Goal: Task Accomplishment & Management: Manage account settings

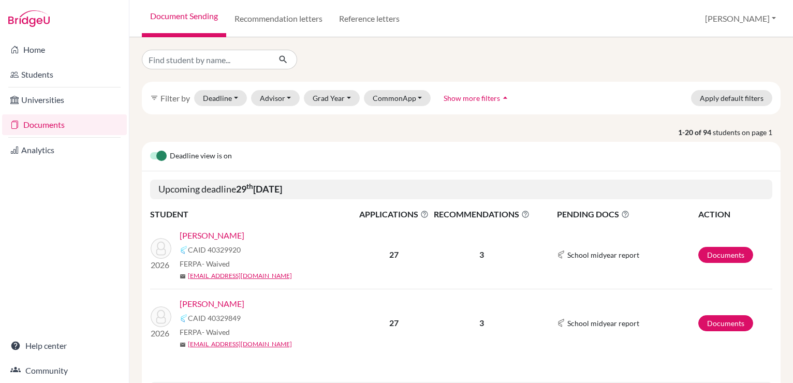
scroll to position [45, 0]
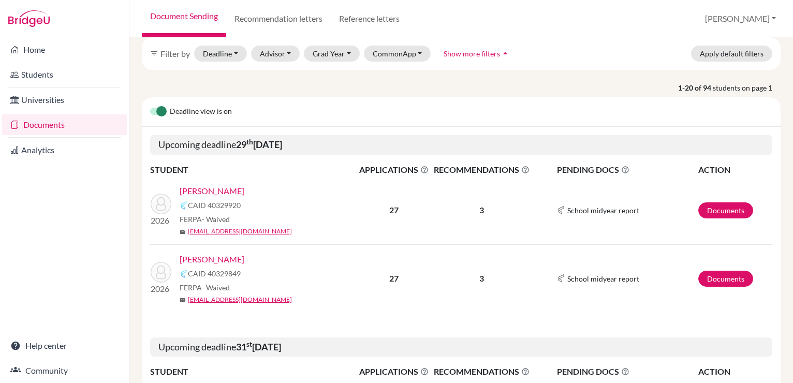
click at [237, 188] on link "Vazquez, Alejandro" at bounding box center [212, 191] width 65 height 12
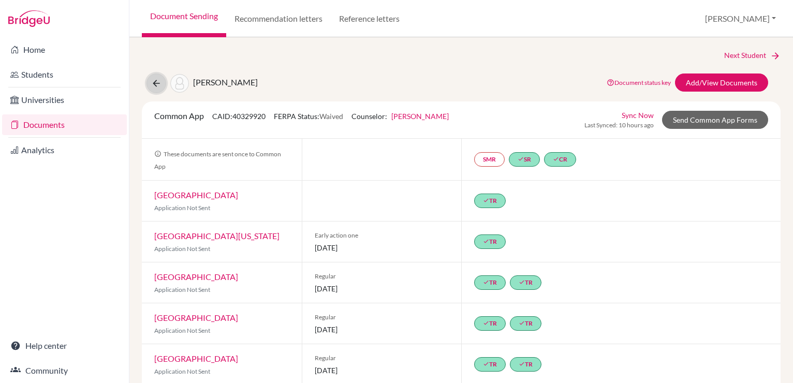
click at [152, 80] on icon at bounding box center [156, 83] width 10 height 10
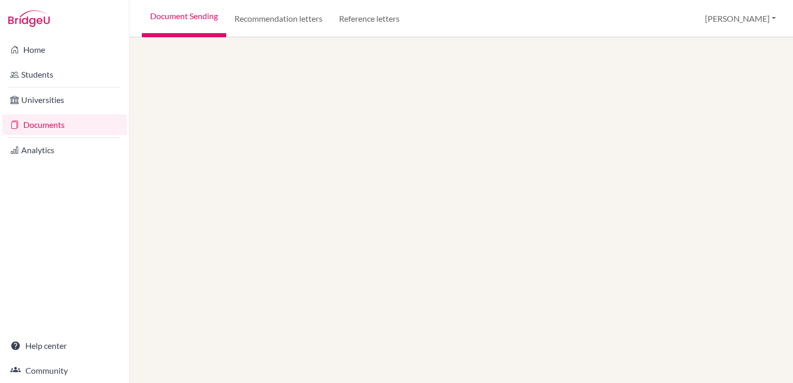
click at [94, 123] on link "Documents" at bounding box center [64, 124] width 125 height 21
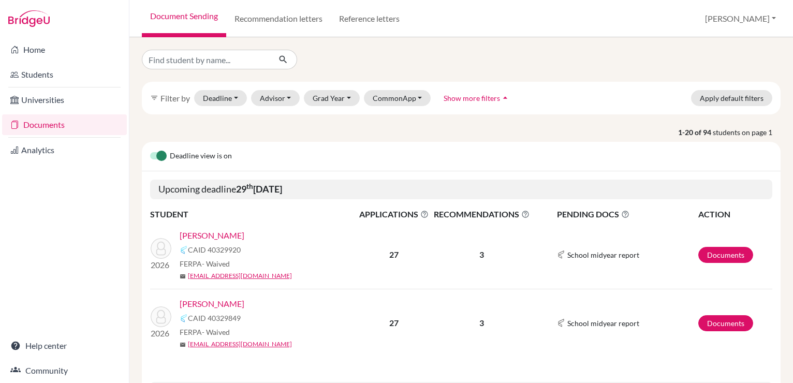
click at [226, 305] on link "Vazquez, Nicolas" at bounding box center [212, 304] width 65 height 12
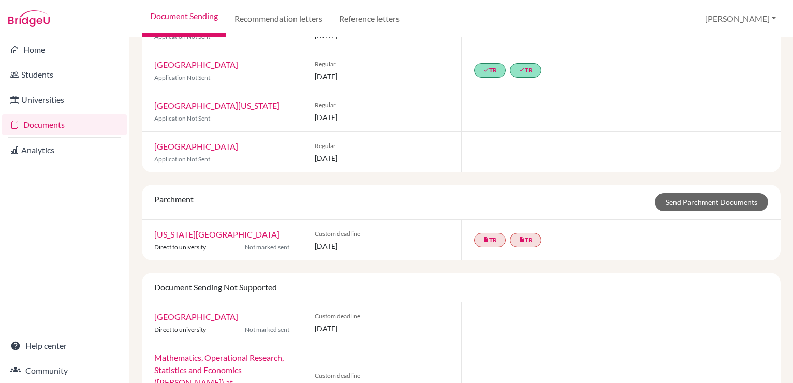
scroll to position [838, 0]
click at [485, 233] on link "insert_drive_file TR" at bounding box center [490, 240] width 32 height 14
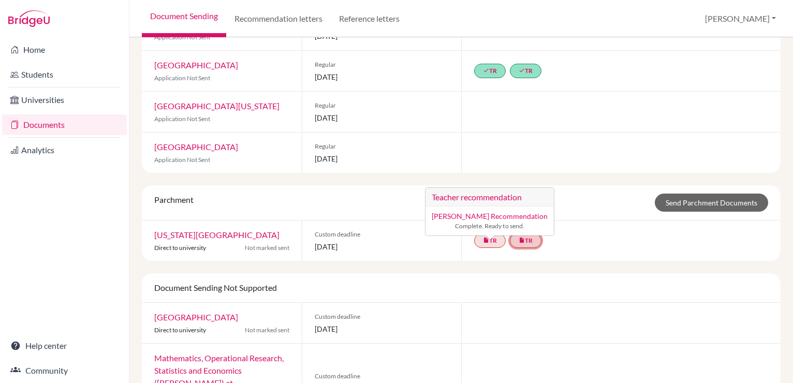
click at [523, 233] on link "insert_drive_file TR" at bounding box center [526, 240] width 32 height 14
click at [609, 196] on div "Parchment Send Parchment Documents" at bounding box center [462, 203] width 630 height 18
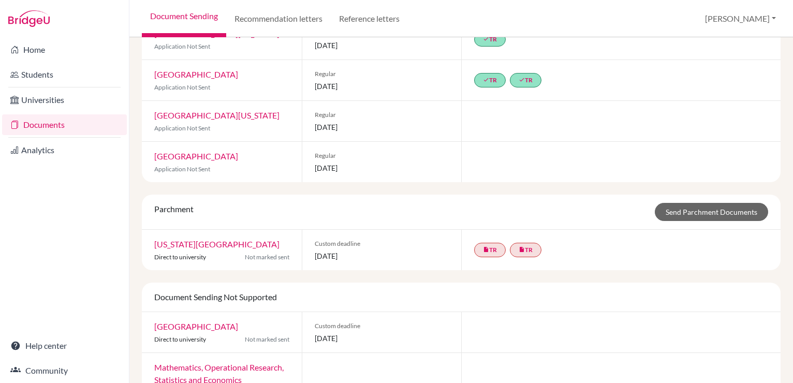
scroll to position [829, 0]
click at [485, 245] on icon "insert_drive_file" at bounding box center [486, 248] width 6 height 6
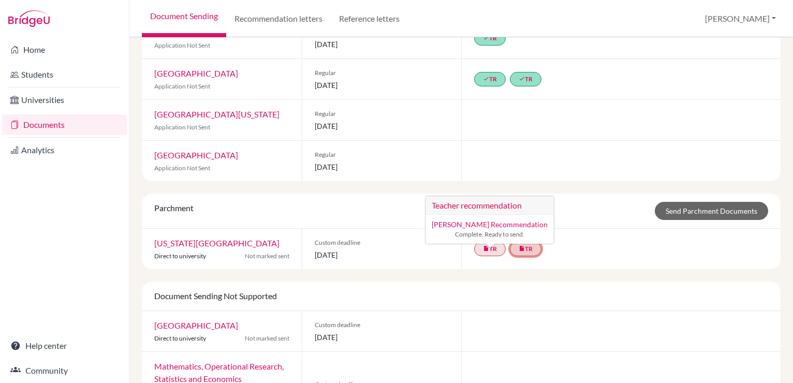
click at [522, 242] on link "insert_drive_file TR" at bounding box center [526, 249] width 32 height 14
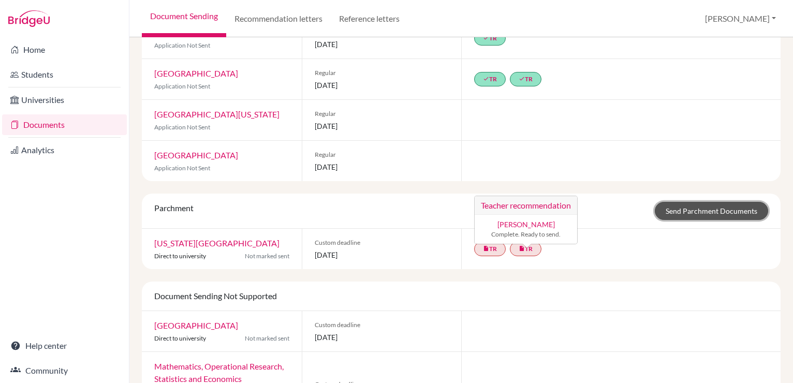
click at [706, 202] on link "Send Parchment Documents" at bounding box center [711, 211] width 113 height 18
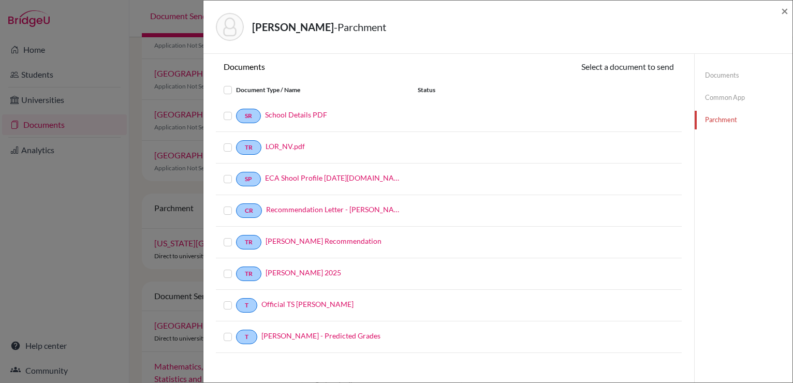
scroll to position [2, 0]
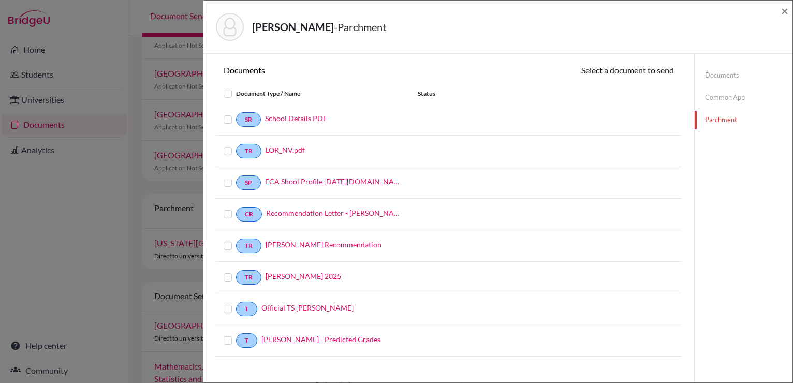
click at [236, 87] on label at bounding box center [236, 87] width 0 height 0
click at [0, 0] on input "checkbox" at bounding box center [0, 0] width 0 height 0
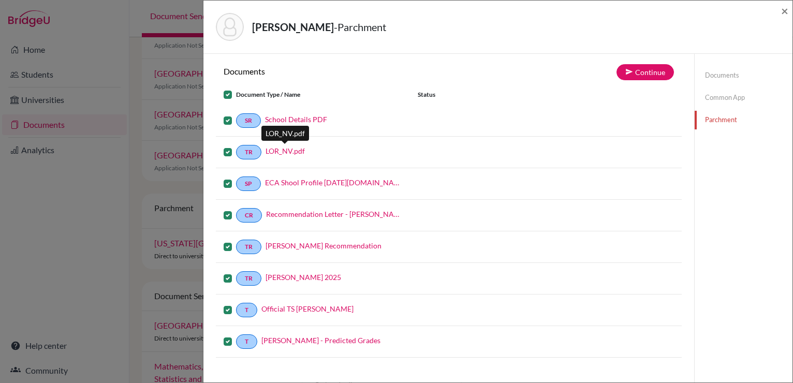
click at [287, 152] on link "LOR_NV.pdf" at bounding box center [285, 150] width 39 height 11
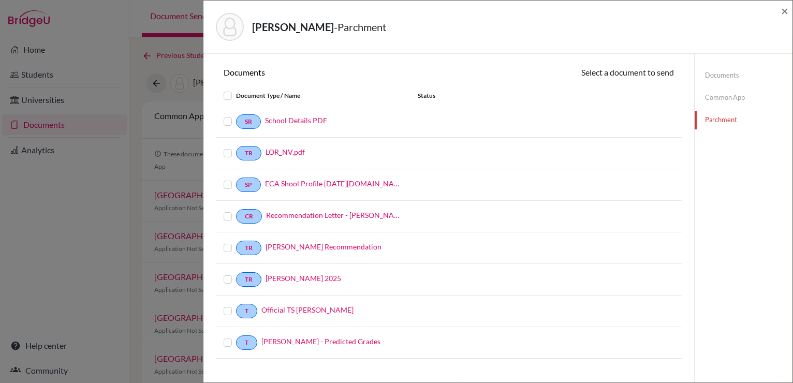
click at [236, 90] on label at bounding box center [236, 90] width 0 height 0
click at [0, 0] on input "checkbox" at bounding box center [0, 0] width 0 height 0
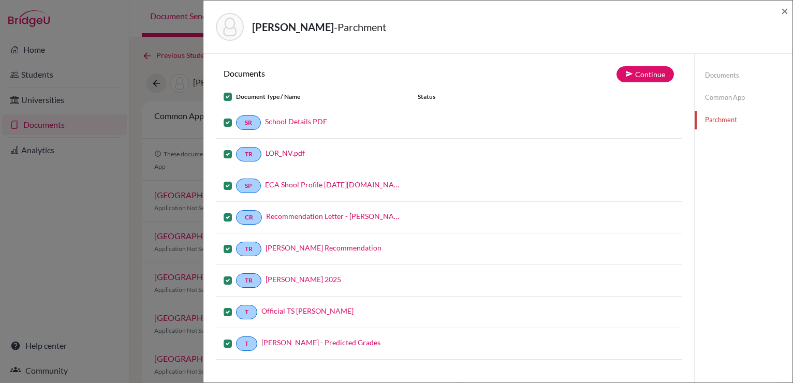
scroll to position [54, 0]
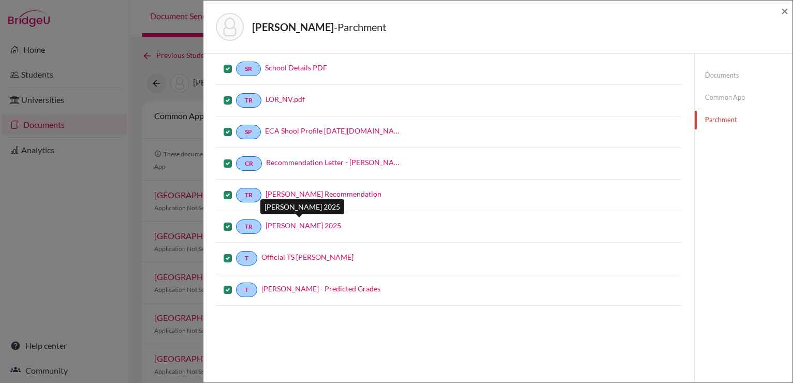
click at [311, 225] on link "[PERSON_NAME] 2025" at bounding box center [304, 225] width 76 height 11
click at [236, 221] on label at bounding box center [236, 221] width 0 height 0
click at [0, 0] on input "checkbox" at bounding box center [0, 0] width 0 height 0
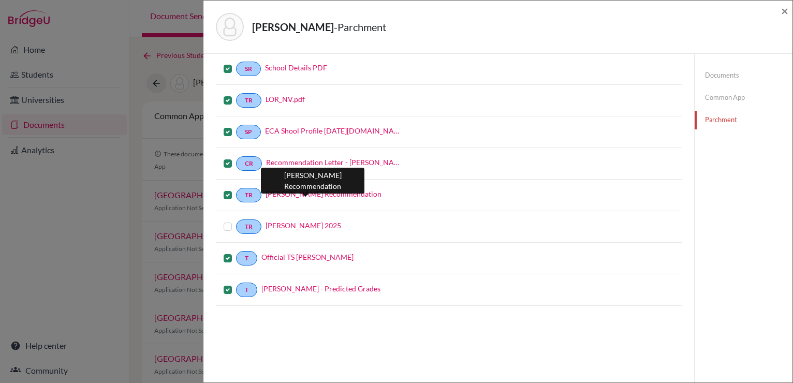
click at [303, 189] on link "[PERSON_NAME] Recommendation" at bounding box center [324, 193] width 116 height 11
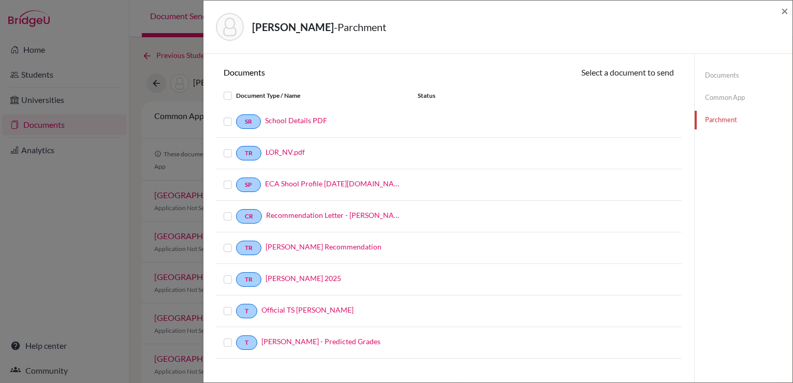
click at [236, 337] on label at bounding box center [236, 337] width 0 height 0
click at [0, 0] on input "checkbox" at bounding box center [0, 0] width 0 height 0
click at [236, 306] on label at bounding box center [236, 306] width 0 height 0
click at [0, 0] on input "checkbox" at bounding box center [0, 0] width 0 height 0
click at [236, 243] on label at bounding box center [236, 243] width 0 height 0
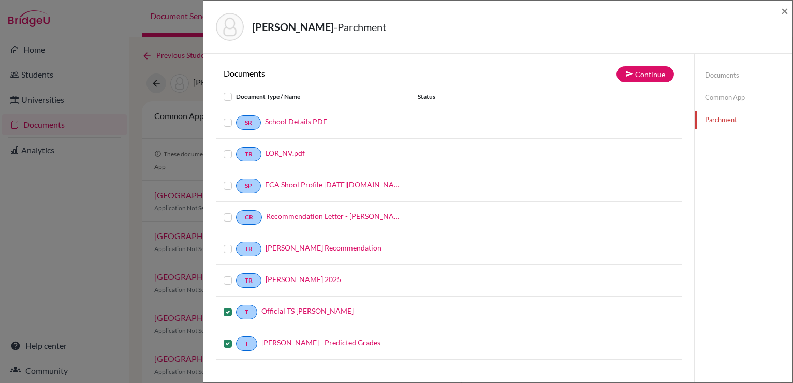
click at [0, 0] on input "checkbox" at bounding box center [0, 0] width 0 height 0
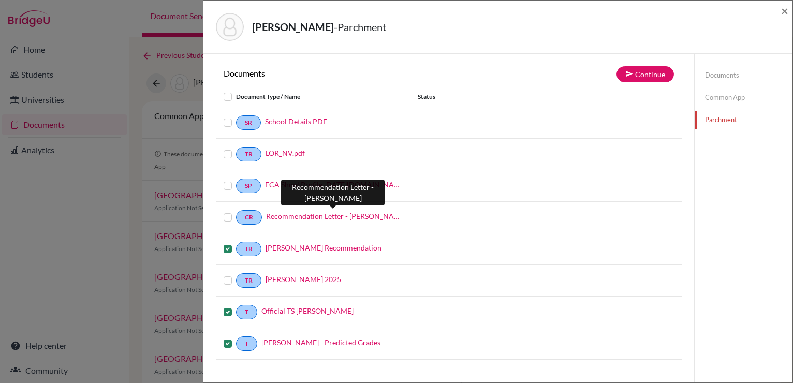
click at [287, 215] on link "Recommendation Letter - [PERSON_NAME]" at bounding box center [334, 216] width 136 height 11
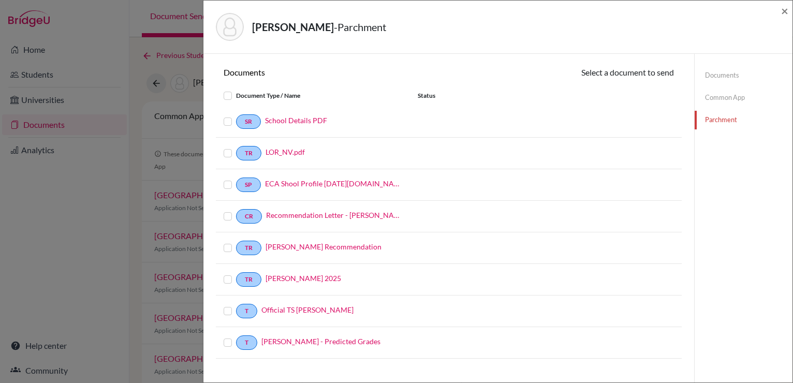
click at [236, 115] on label at bounding box center [236, 115] width 0 height 0
click at [0, 0] on input "checkbox" at bounding box center [0, 0] width 0 height 0
click at [236, 148] on label at bounding box center [236, 148] width 0 height 0
click at [0, 0] on input "checkbox" at bounding box center [0, 0] width 0 height 0
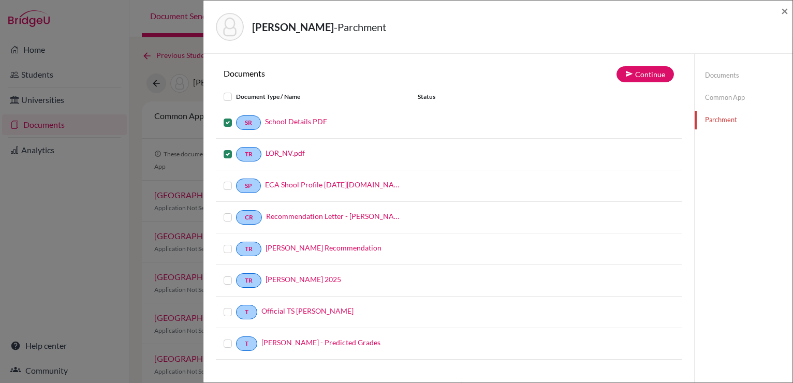
click at [236, 180] on label at bounding box center [236, 180] width 0 height 0
click at [0, 0] on input "checkbox" at bounding box center [0, 0] width 0 height 0
click at [236, 211] on label at bounding box center [236, 211] width 0 height 0
click at [0, 0] on input "checkbox" at bounding box center [0, 0] width 0 height 0
click at [236, 243] on label at bounding box center [236, 243] width 0 height 0
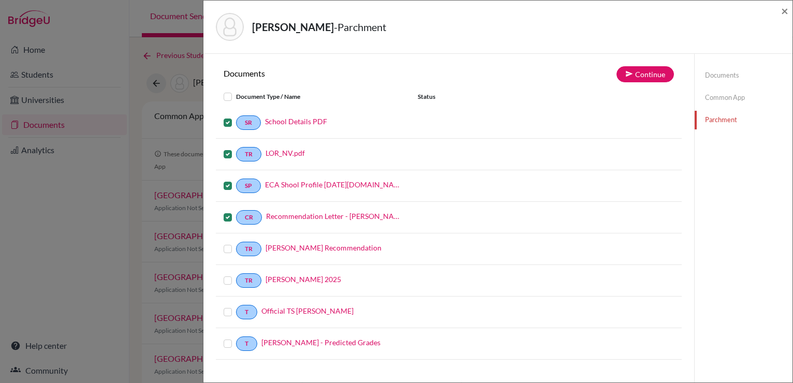
click at [0, 0] on input "checkbox" at bounding box center [0, 0] width 0 height 0
click at [236, 306] on label at bounding box center [236, 306] width 0 height 0
click at [0, 0] on input "checkbox" at bounding box center [0, 0] width 0 height 0
click at [236, 338] on label at bounding box center [236, 338] width 0 height 0
click at [0, 0] on input "checkbox" at bounding box center [0, 0] width 0 height 0
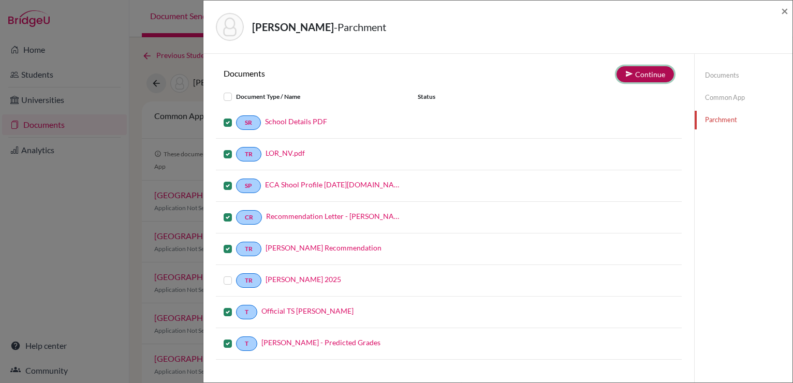
click at [639, 71] on button "Continue" at bounding box center [645, 74] width 57 height 16
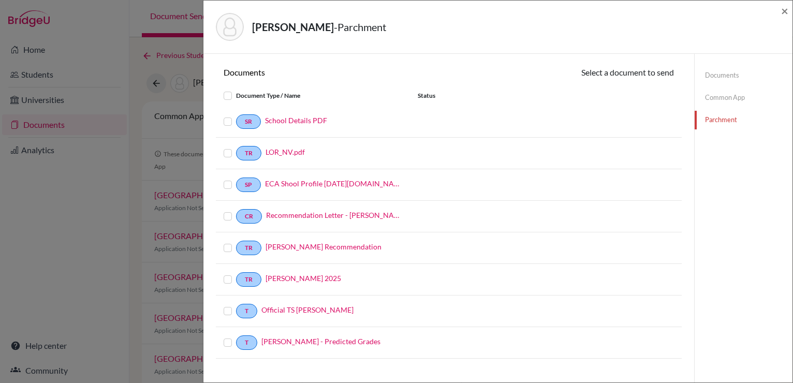
click at [236, 337] on label at bounding box center [236, 337] width 0 height 0
click at [0, 0] on input "checkbox" at bounding box center [0, 0] width 0 height 0
click at [236, 306] on label at bounding box center [236, 306] width 0 height 0
click at [0, 0] on input "checkbox" at bounding box center [0, 0] width 0 height 0
click at [236, 243] on label at bounding box center [236, 243] width 0 height 0
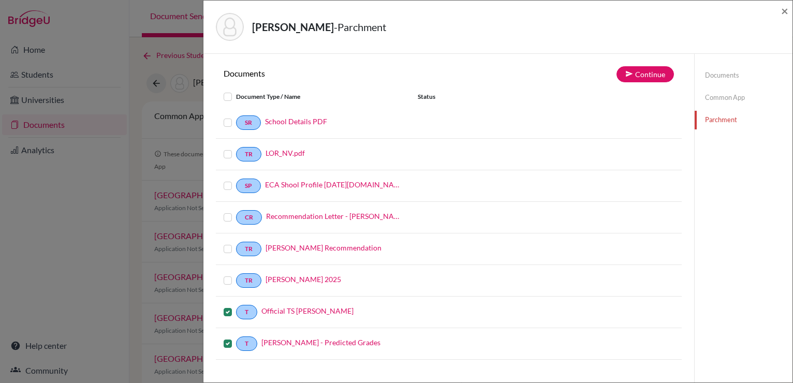
click at [0, 0] on input "checkbox" at bounding box center [0, 0] width 0 height 0
click at [236, 211] on label at bounding box center [236, 211] width 0 height 0
click at [0, 0] on input "checkbox" at bounding box center [0, 0] width 0 height 0
click at [236, 180] on label at bounding box center [236, 180] width 0 height 0
click at [0, 0] on input "checkbox" at bounding box center [0, 0] width 0 height 0
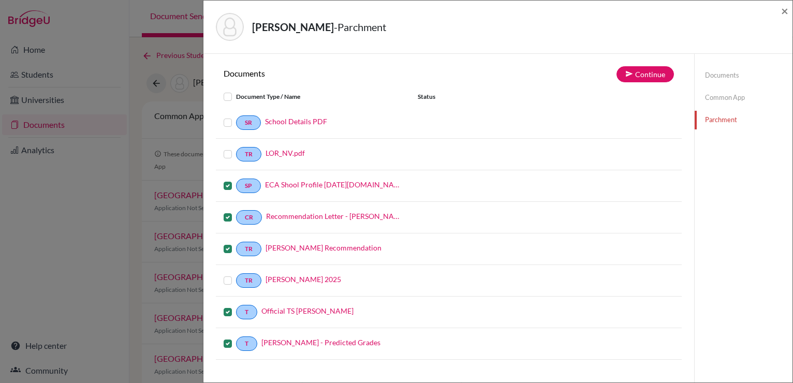
click at [236, 148] on label at bounding box center [236, 148] width 0 height 0
click at [0, 0] on input "checkbox" at bounding box center [0, 0] width 0 height 0
click at [236, 116] on label at bounding box center [236, 116] width 0 height 0
click at [0, 0] on input "checkbox" at bounding box center [0, 0] width 0 height 0
click at [634, 76] on button "Continue" at bounding box center [645, 74] width 57 height 16
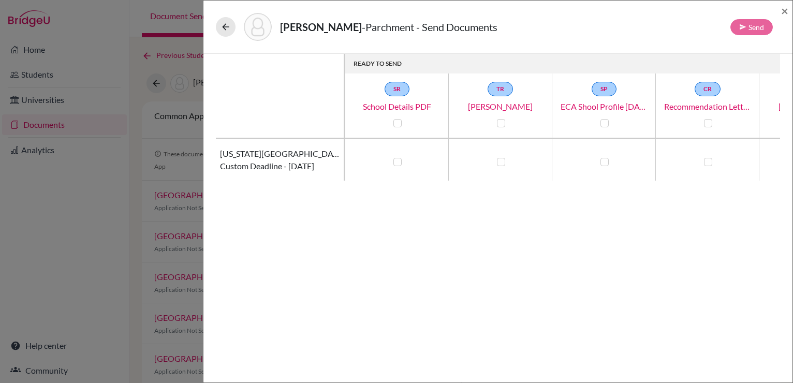
click at [396, 160] on label at bounding box center [397, 162] width 8 height 8
click at [396, 160] on input "checkbox" at bounding box center [395, 161] width 8 height 10
checkbox input "true"
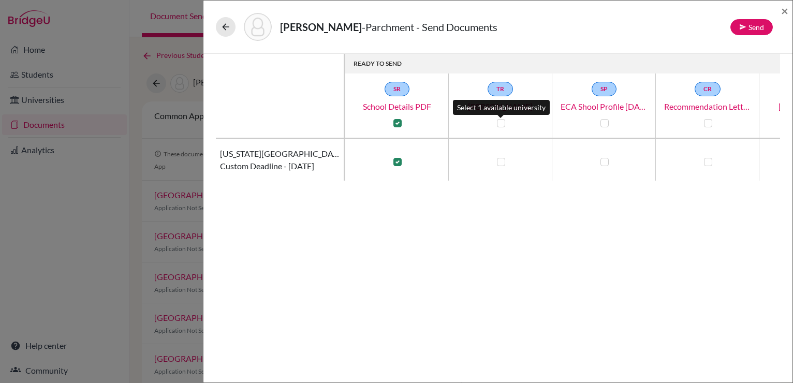
click at [498, 122] on label at bounding box center [501, 123] width 8 height 8
click at [498, 122] on input "checkbox" at bounding box center [498, 122] width 8 height 10
checkbox input "true"
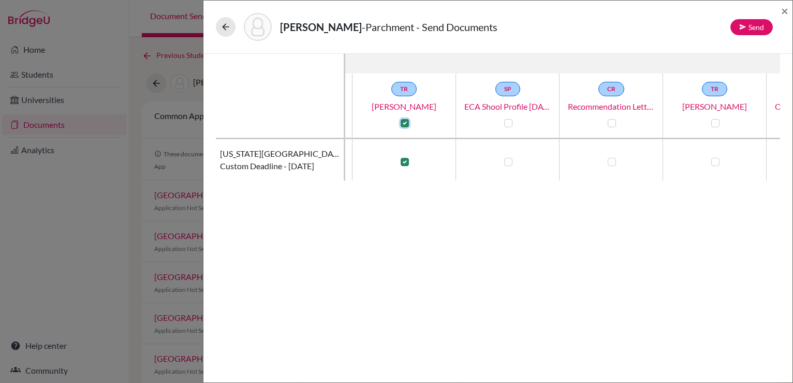
scroll to position [0, 103]
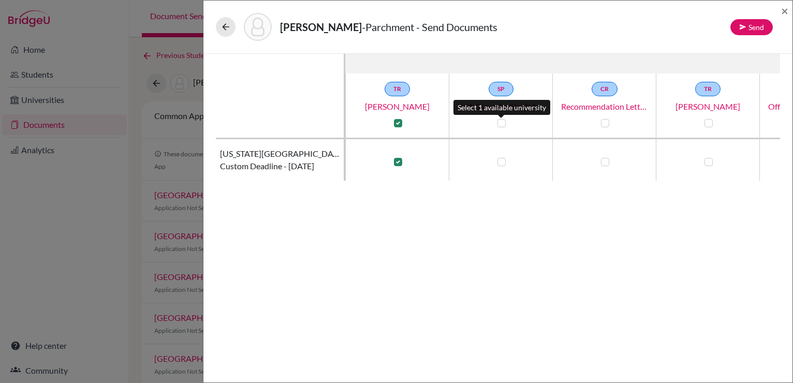
click at [503, 124] on label at bounding box center [502, 123] width 8 height 8
click at [503, 124] on input "checkbox" at bounding box center [499, 122] width 8 height 10
checkbox input "true"
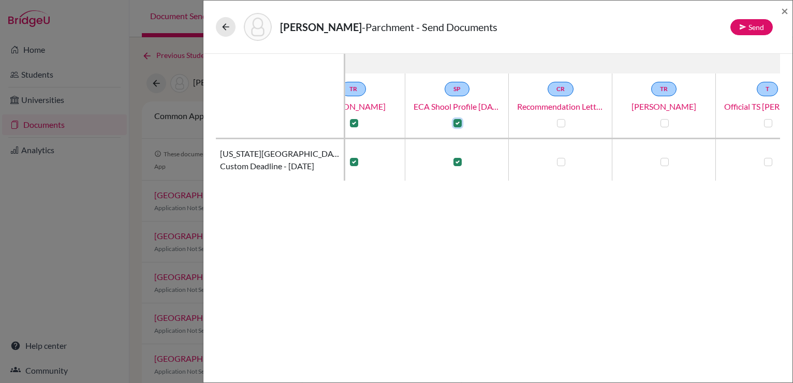
scroll to position [0, 155]
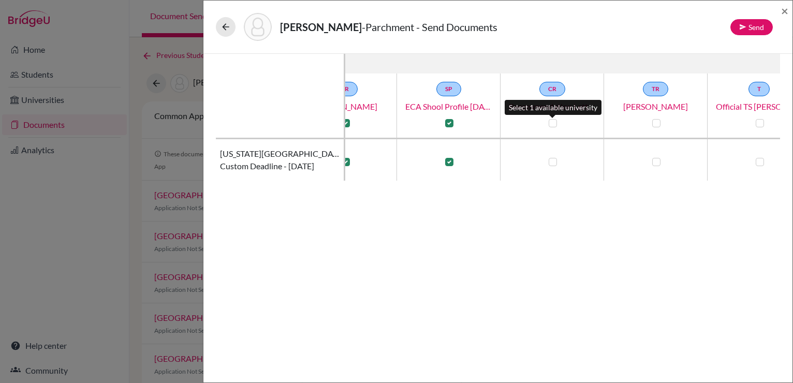
click at [557, 121] on label at bounding box center [553, 123] width 8 height 8
click at [554, 121] on input "checkbox" at bounding box center [550, 122] width 8 height 10
checkbox input "true"
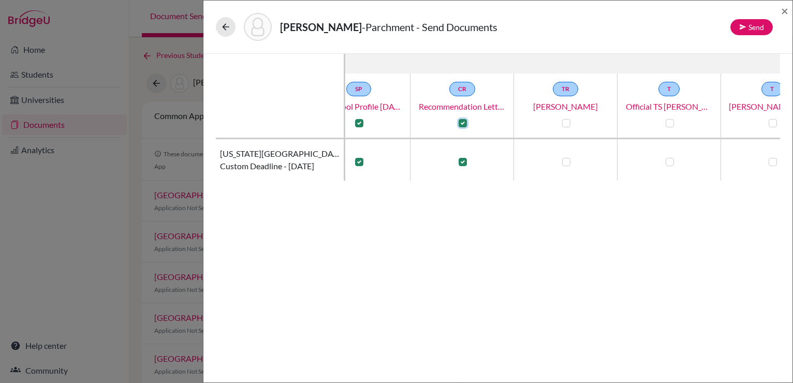
scroll to position [0, 255]
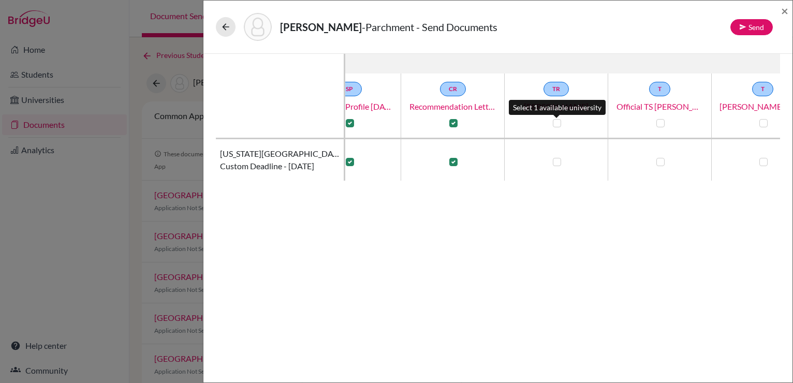
click at [557, 121] on label at bounding box center [557, 123] width 8 height 8
click at [557, 121] on input "checkbox" at bounding box center [554, 122] width 8 height 10
checkbox input "true"
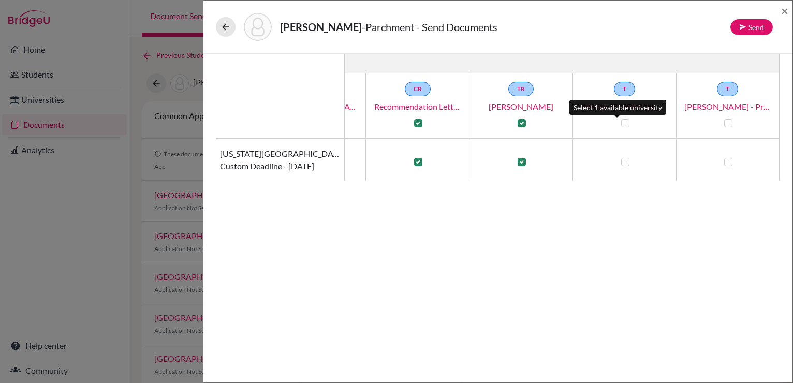
click at [621, 120] on label at bounding box center [625, 123] width 8 height 8
click at [619, 120] on input "checkbox" at bounding box center [623, 122] width 8 height 10
checkbox input "true"
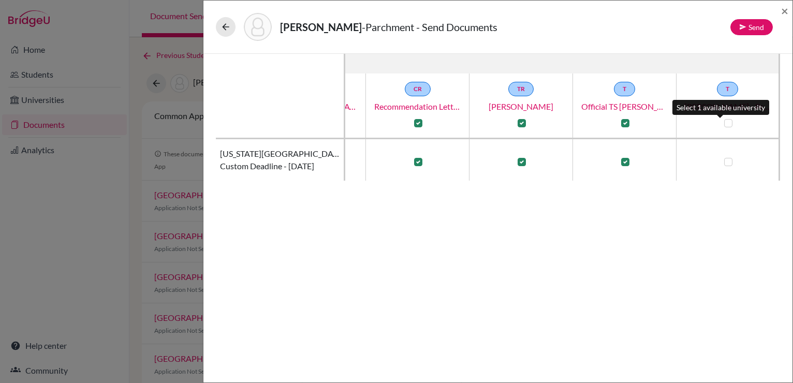
click at [724, 125] on label at bounding box center [728, 123] width 8 height 8
click at [722, 125] on input "checkbox" at bounding box center [726, 122] width 8 height 10
checkbox input "true"
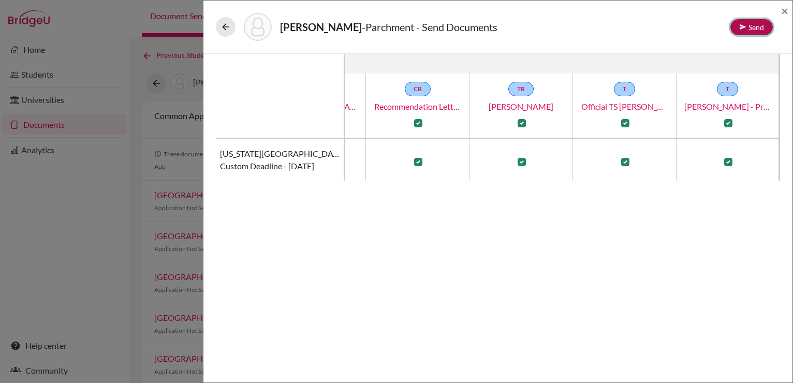
click at [758, 24] on button "Send" at bounding box center [751, 27] width 42 height 16
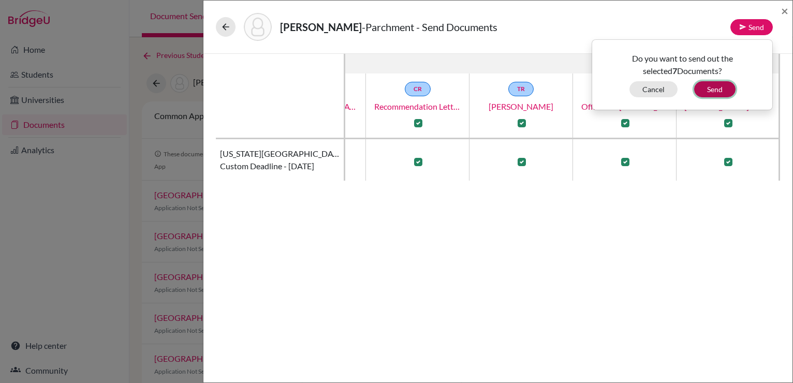
click at [722, 91] on button "Send" at bounding box center [714, 89] width 41 height 16
checkbox input "false"
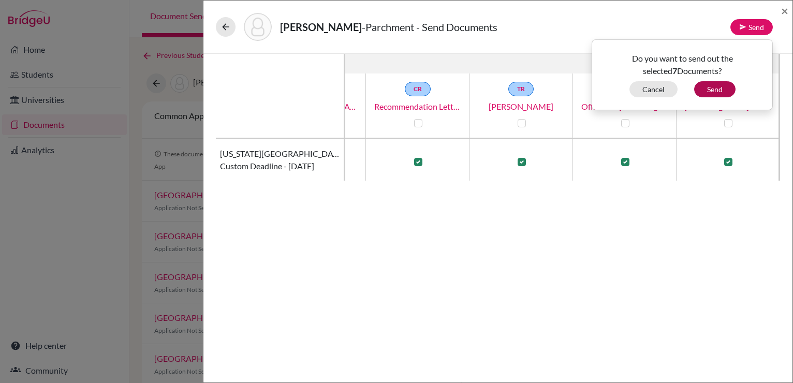
checkbox input "false"
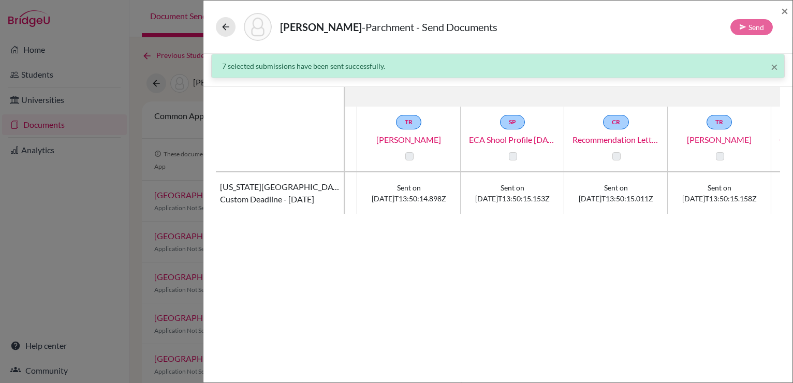
scroll to position [0, 0]
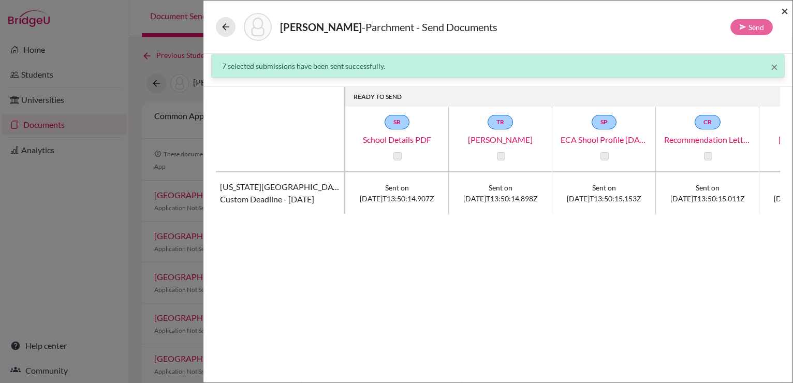
click at [784, 12] on span "×" at bounding box center [784, 10] width 7 height 15
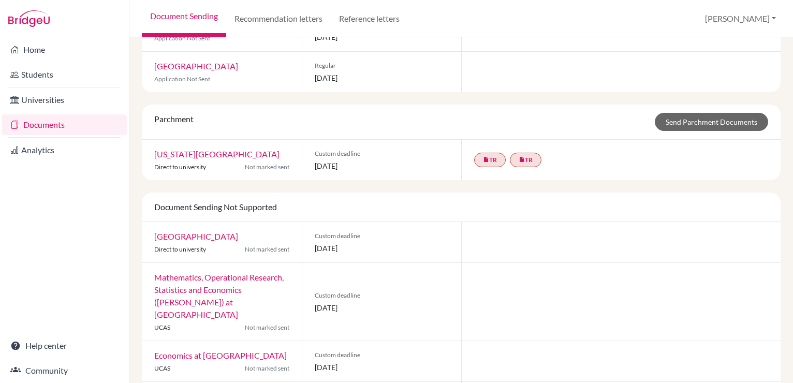
scroll to position [919, 0]
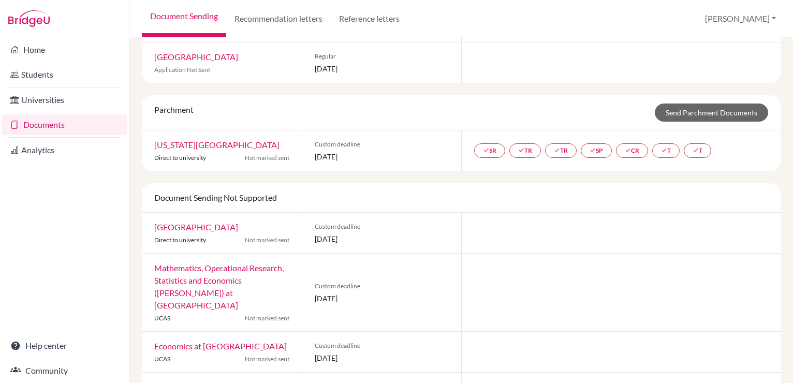
scroll to position [943, 0]
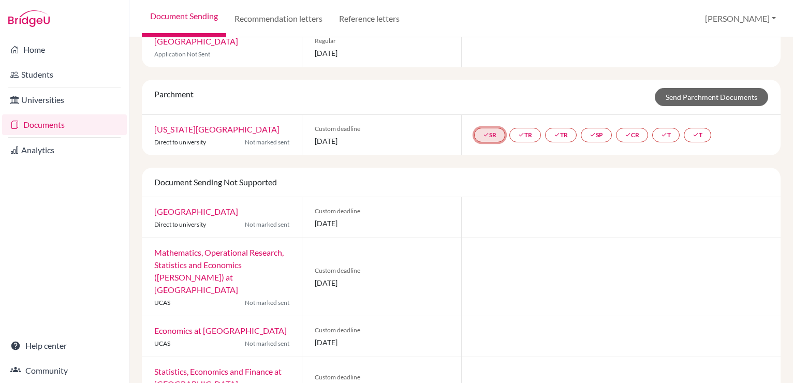
click at [481, 131] on link "done SR" at bounding box center [489, 135] width 31 height 14
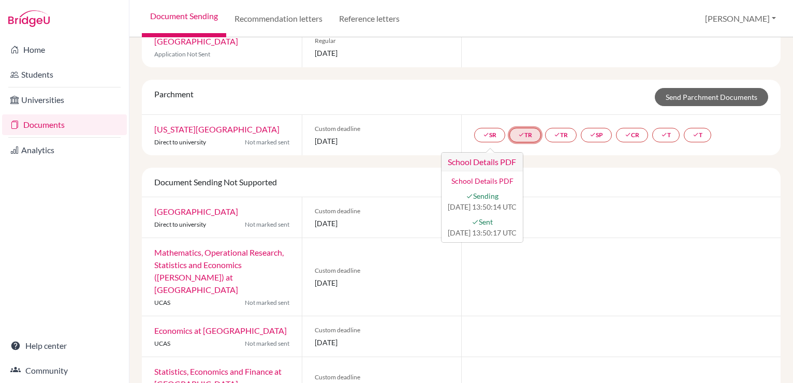
click at [528, 128] on link "done TR" at bounding box center [525, 135] width 32 height 14
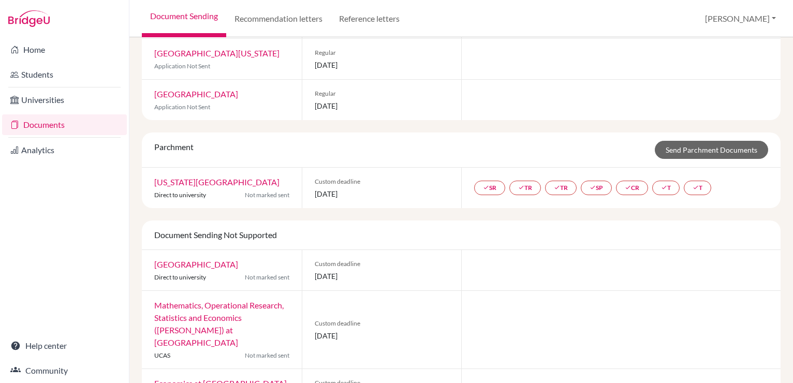
scroll to position [892, 0]
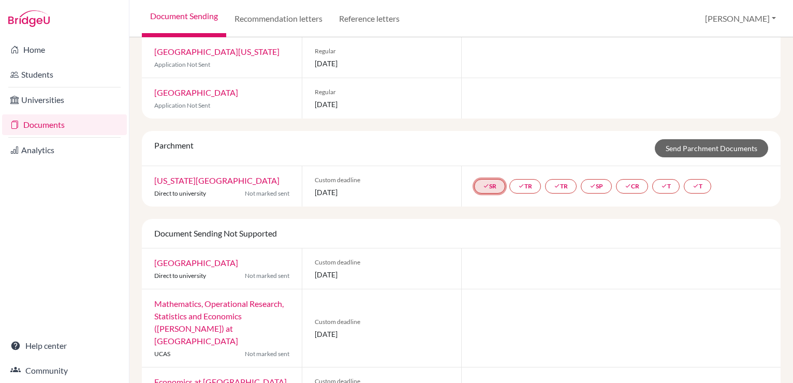
click at [486, 179] on link "done SR" at bounding box center [489, 186] width 31 height 14
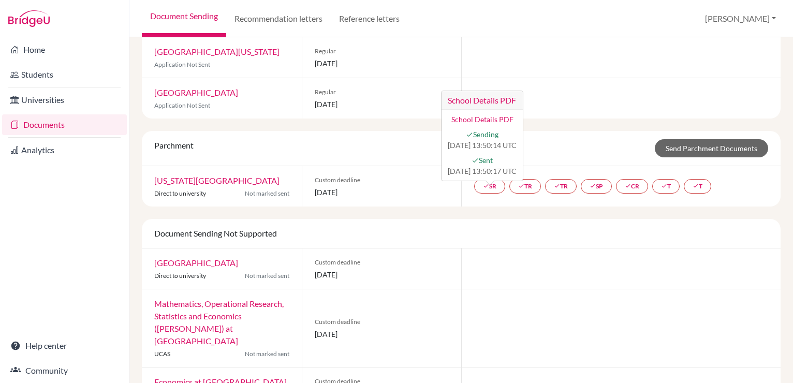
click at [605, 131] on div "Parchment Send Parchment Documents" at bounding box center [461, 148] width 639 height 35
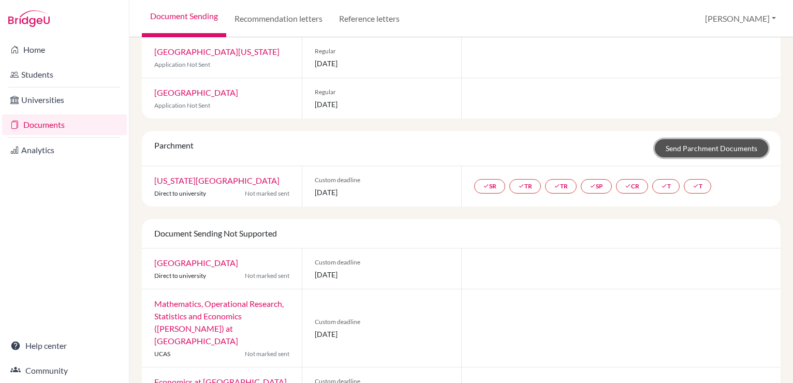
click at [697, 139] on link "Send Parchment Documents" at bounding box center [711, 148] width 113 height 18
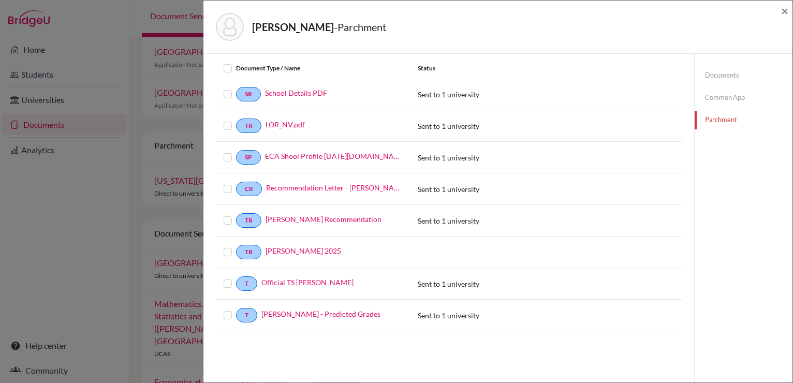
scroll to position [25, 0]
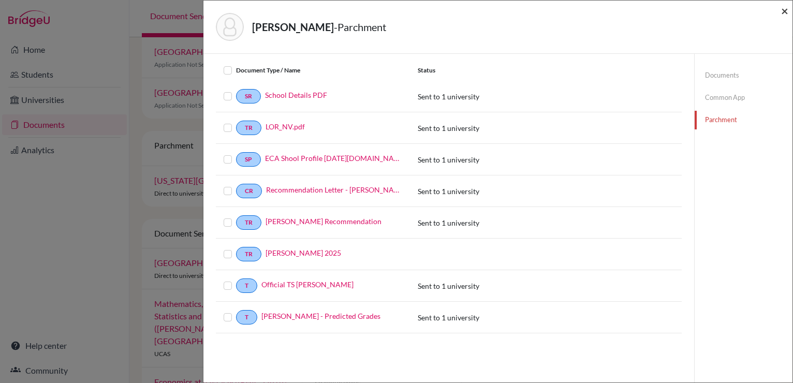
click at [782, 8] on span "×" at bounding box center [784, 10] width 7 height 15
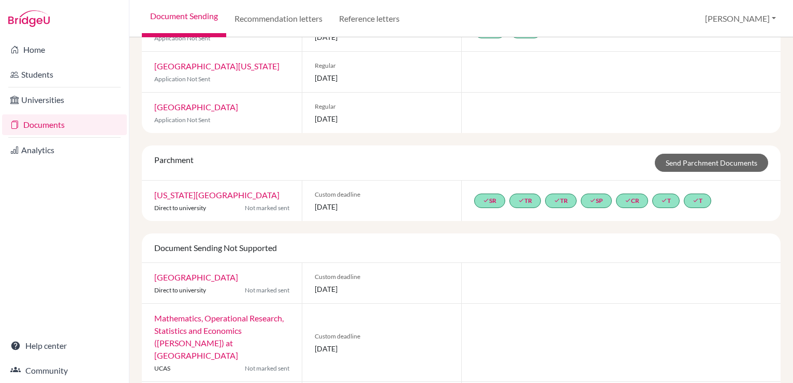
scroll to position [878, 0]
click at [483, 197] on icon "done" at bounding box center [486, 200] width 6 height 6
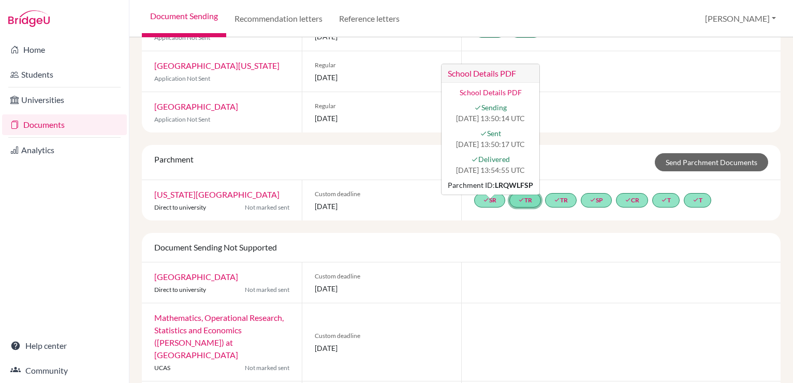
click at [522, 193] on link "done TR" at bounding box center [525, 200] width 32 height 14
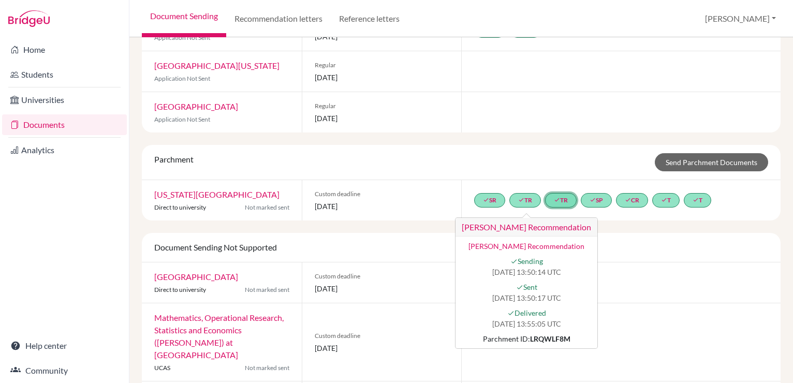
click at [559, 193] on link "done TR" at bounding box center [561, 200] width 32 height 14
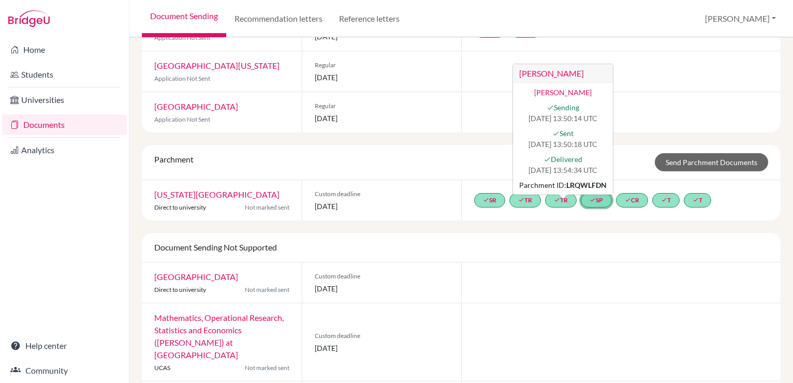
click at [606, 193] on link "done SP" at bounding box center [596, 200] width 31 height 14
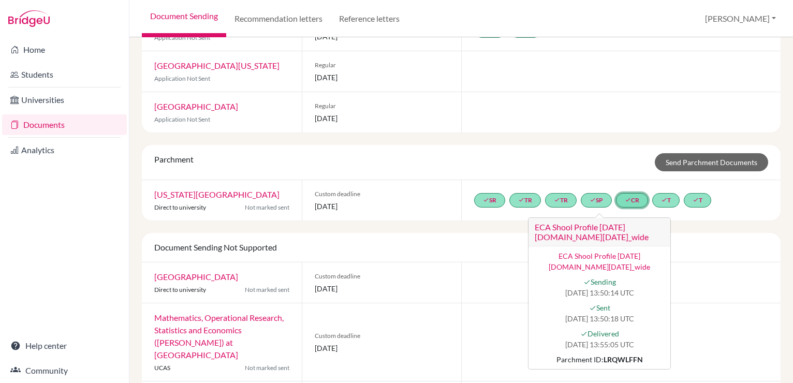
click at [642, 195] on link "done CR" at bounding box center [632, 200] width 32 height 14
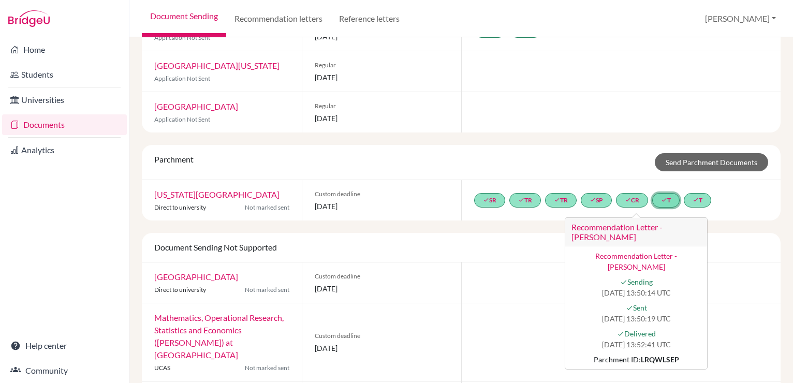
click at [669, 194] on link "done T" at bounding box center [665, 200] width 27 height 14
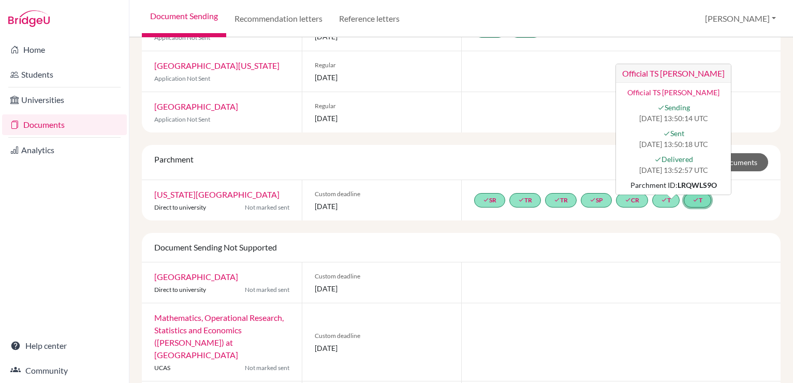
click at [698, 197] on icon "done" at bounding box center [696, 200] width 6 height 6
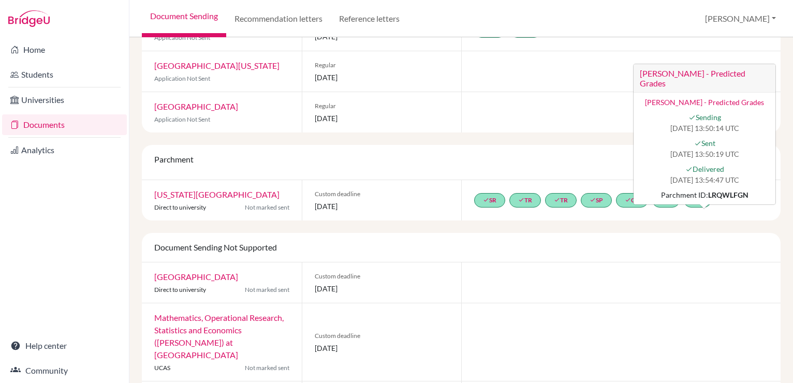
click at [559, 153] on div "Parchment Send Parchment Documents" at bounding box center [462, 162] width 630 height 18
